Goal: Task Accomplishment & Management: Manage account settings

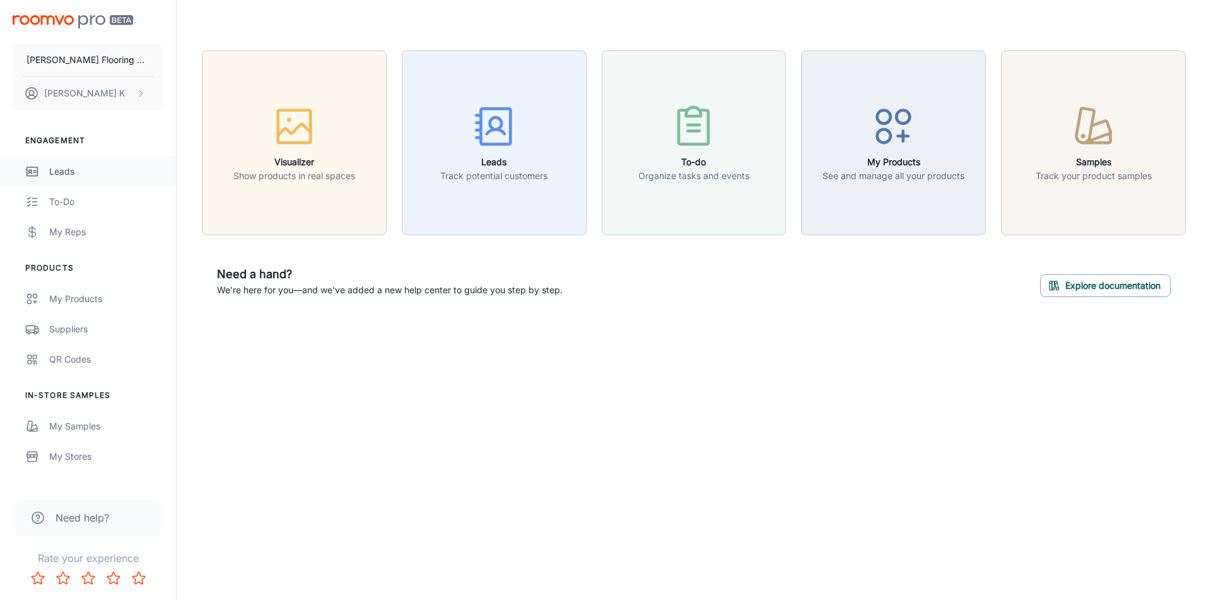
click at [67, 176] on div "Leads" at bounding box center [106, 172] width 114 height 14
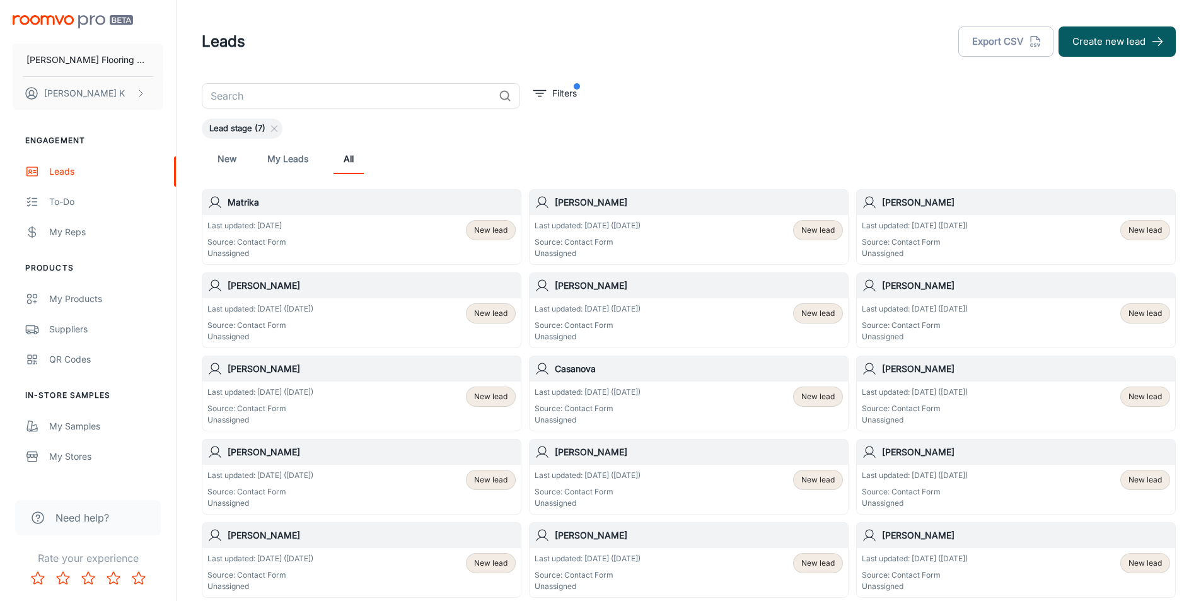
click at [614, 231] on div "Last updated: [DATE] ([DATE]) Source: Contact Form Unassigned" at bounding box center [588, 239] width 106 height 39
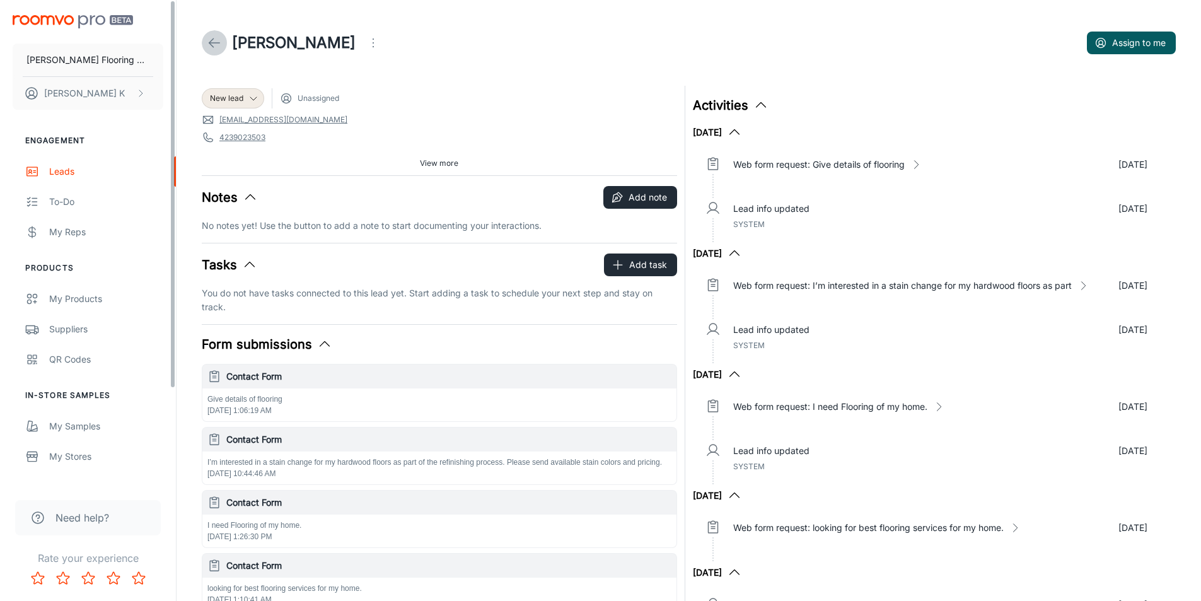
click at [211, 36] on icon at bounding box center [214, 42] width 15 height 15
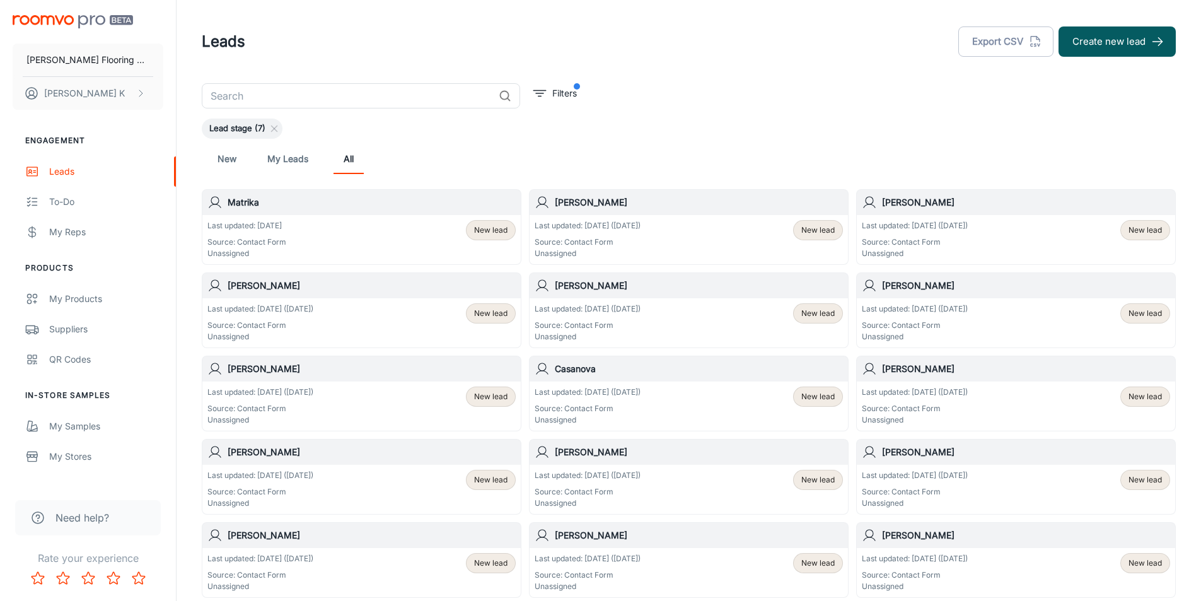
click at [327, 245] on div "Last updated: [DATE] Source: Contact Form Unassigned New lead" at bounding box center [361, 239] width 308 height 39
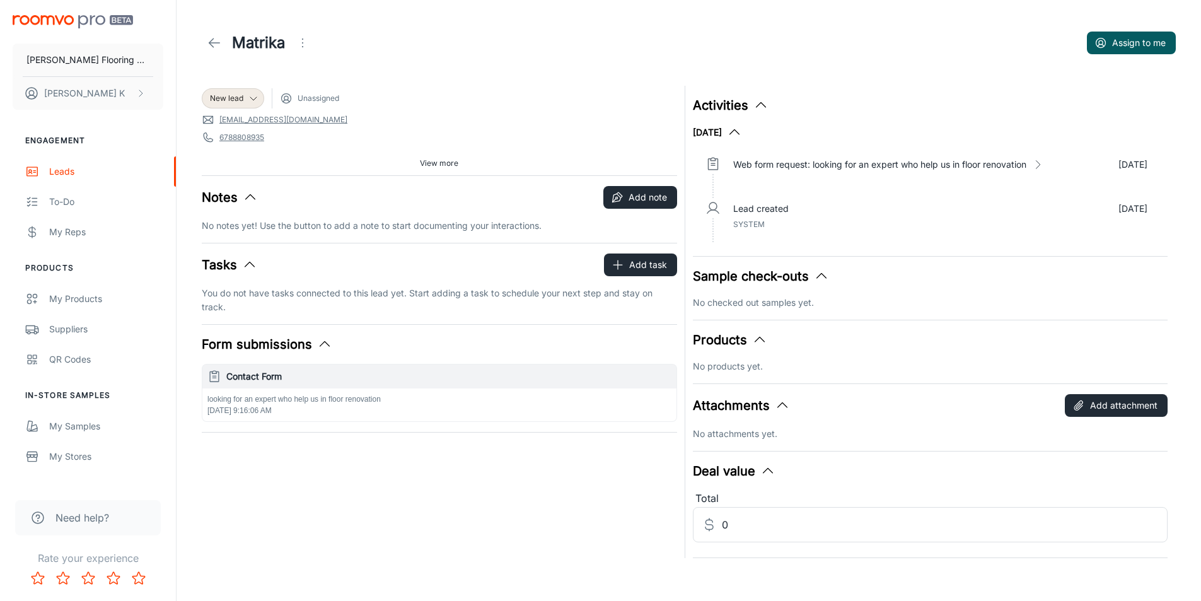
click at [207, 38] on icon at bounding box center [214, 42] width 15 height 15
